Goal: Register for event/course

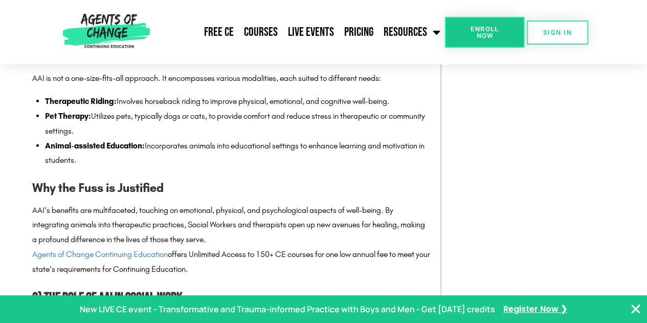
scroll to position [1177, 0]
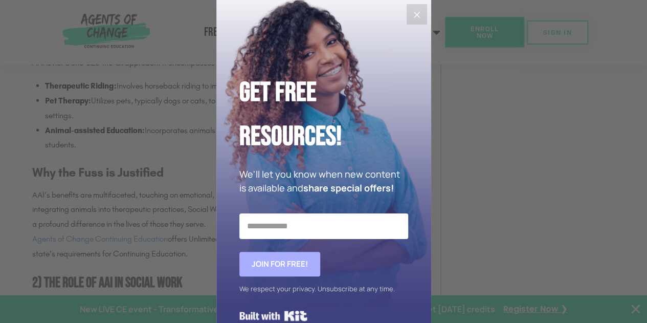
click at [411, 15] on icon "Close" at bounding box center [417, 15] width 12 height 12
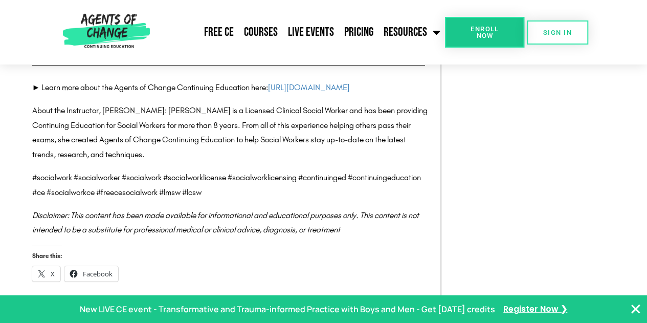
scroll to position [3735, 0]
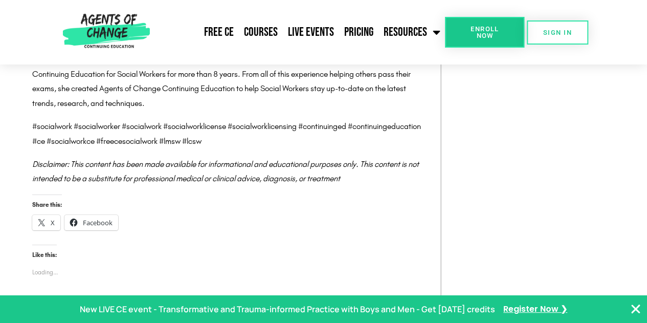
click at [497, 45] on link "Enroll Now" at bounding box center [484, 32] width 79 height 31
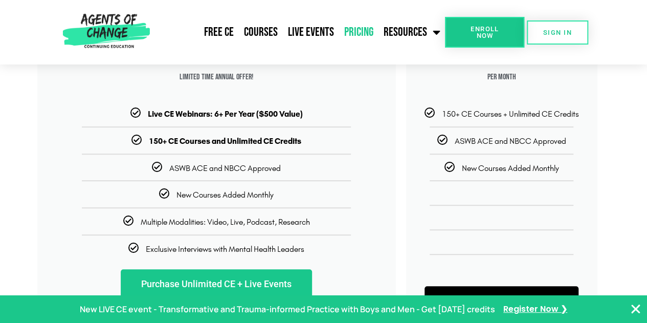
scroll to position [154, 0]
